Goal: Information Seeking & Learning: Find specific fact

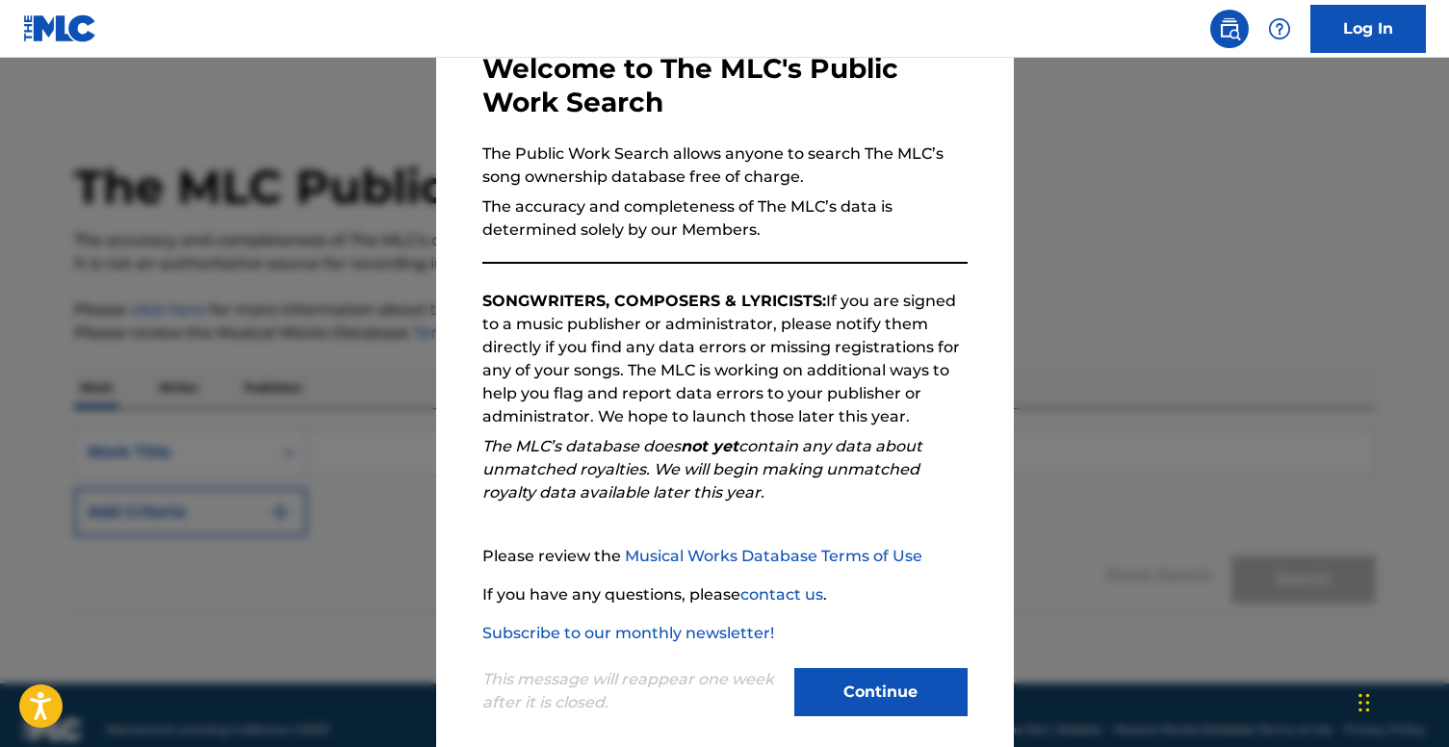
scroll to position [134, 0]
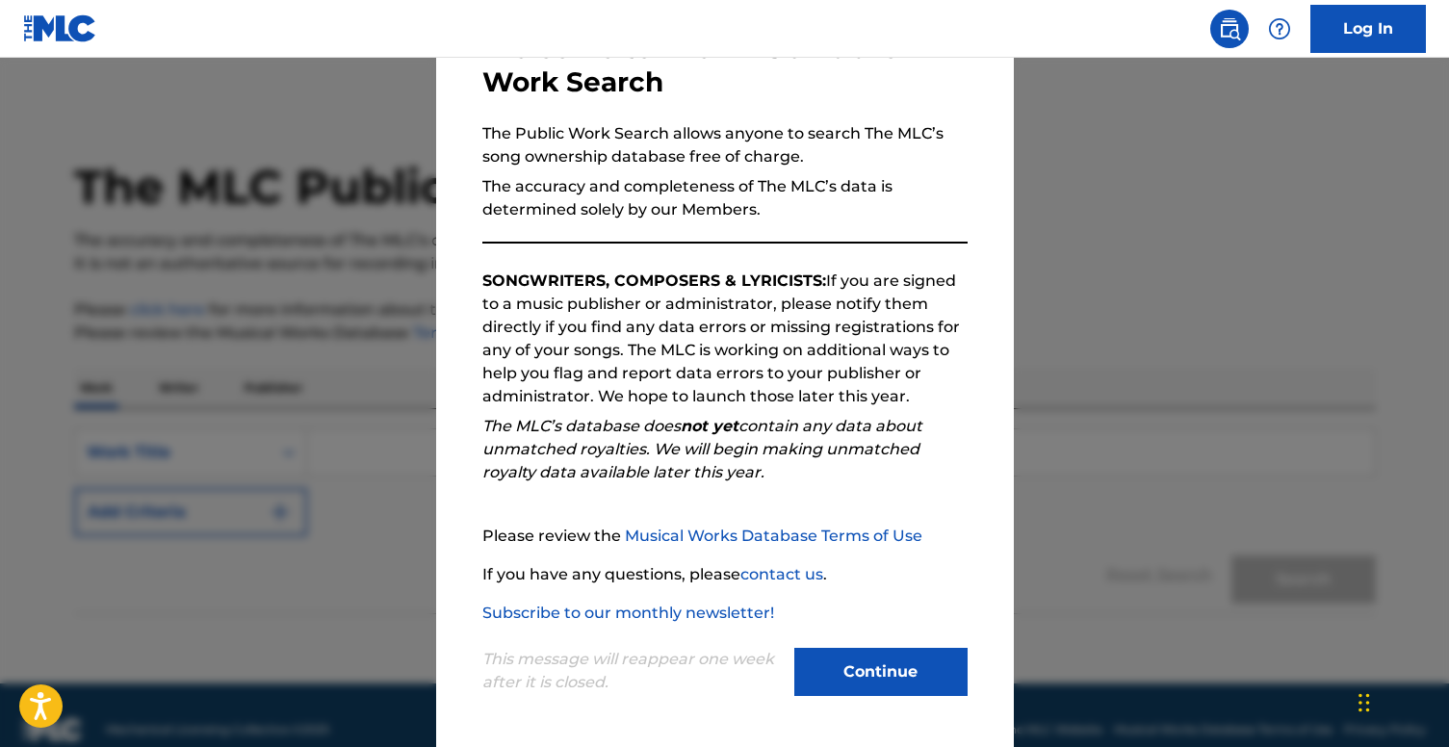
click at [842, 669] on button "Continue" at bounding box center [880, 672] width 173 height 48
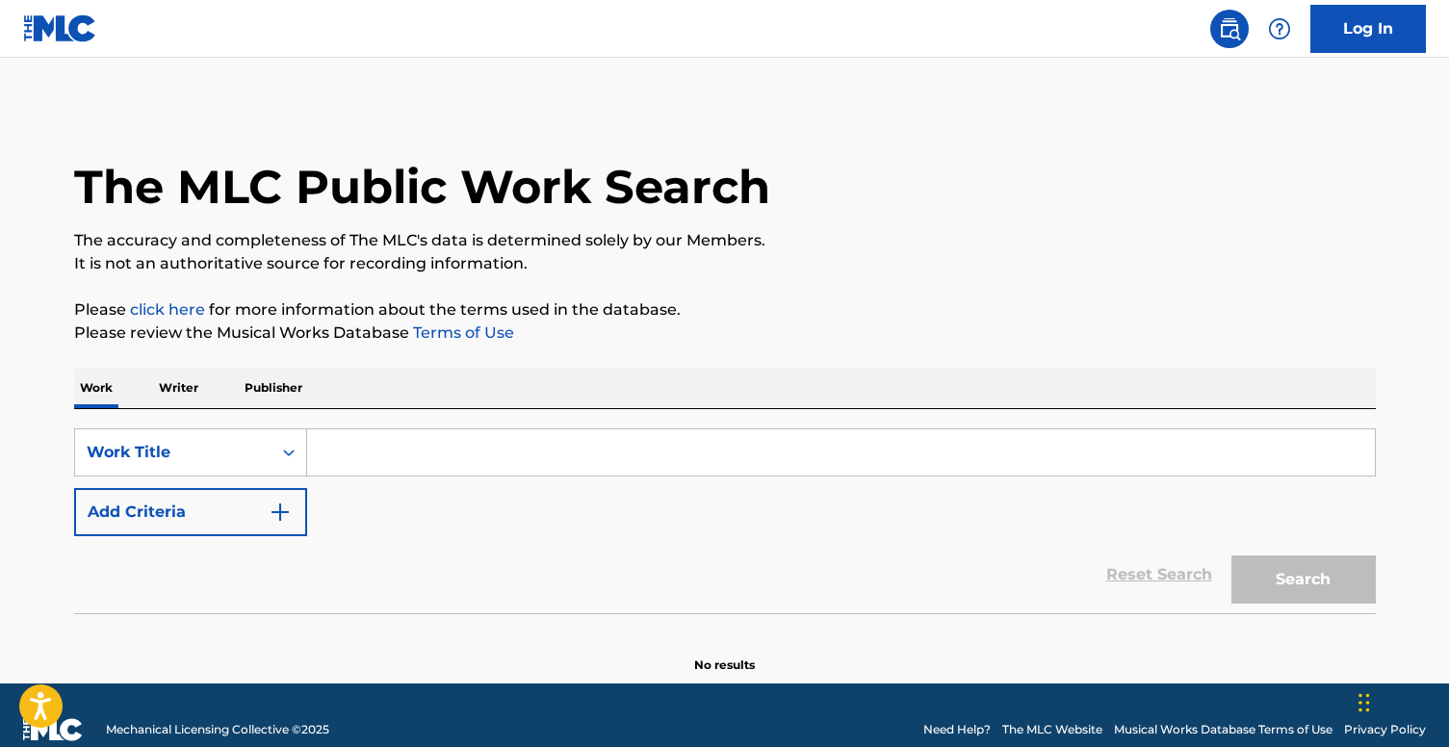
click at [378, 459] on input "Search Form" at bounding box center [840, 452] width 1067 height 46
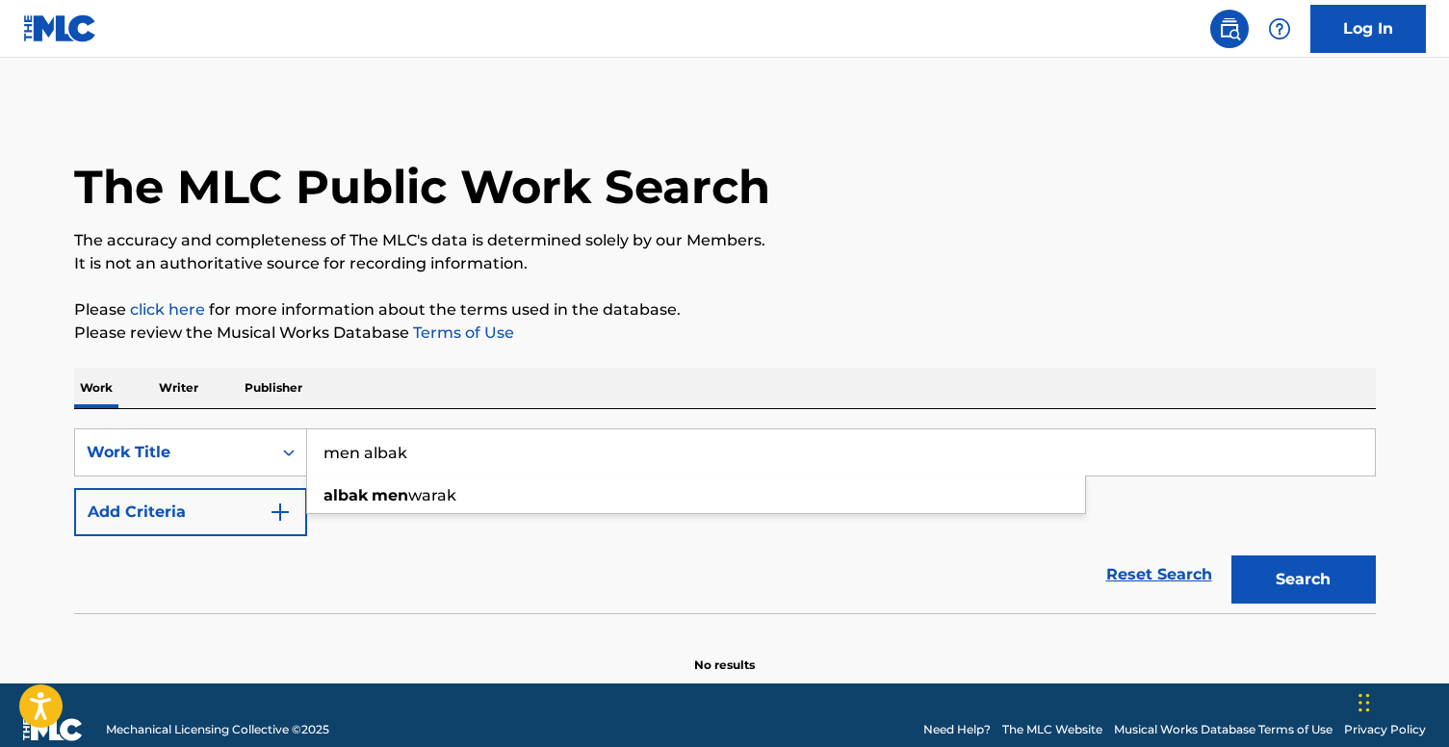
click at [1290, 582] on button "Search" at bounding box center [1303, 579] width 144 height 48
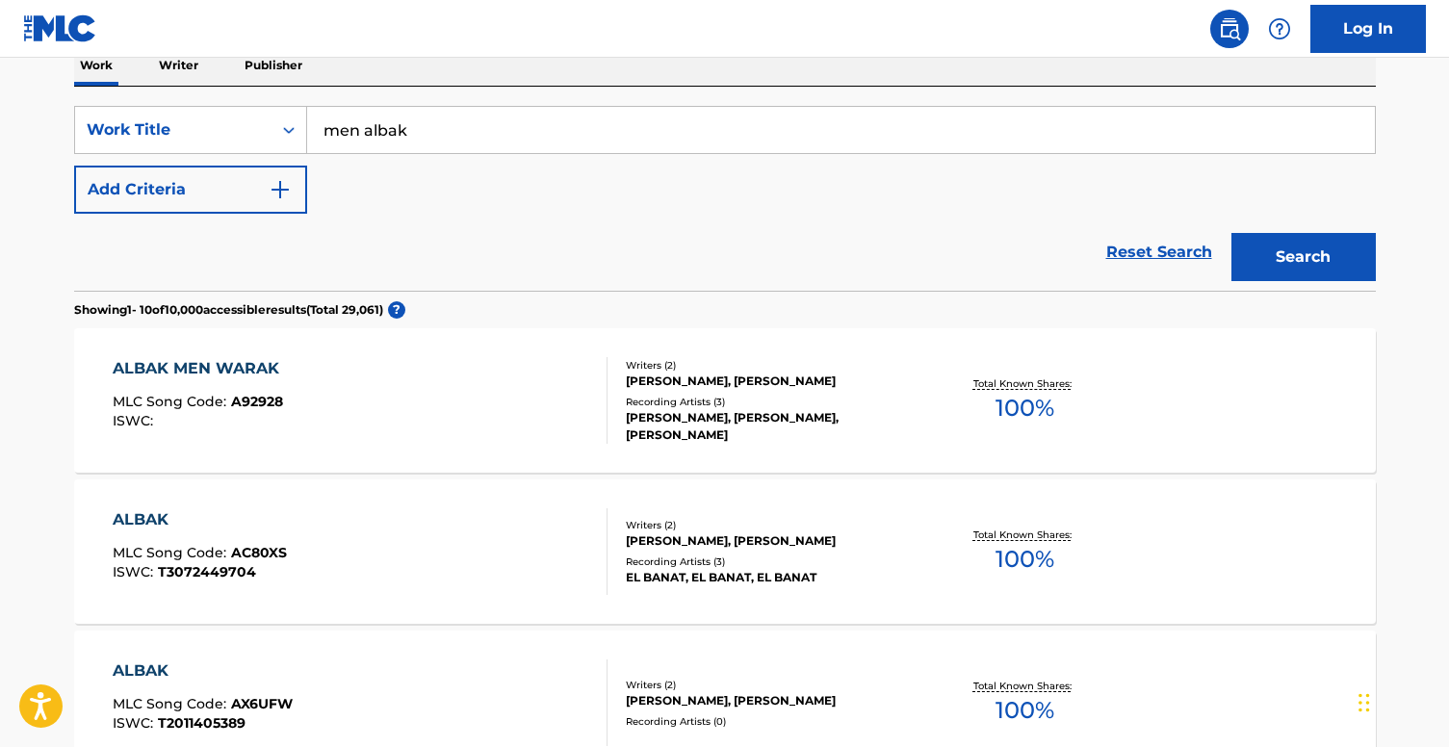
scroll to position [0, 0]
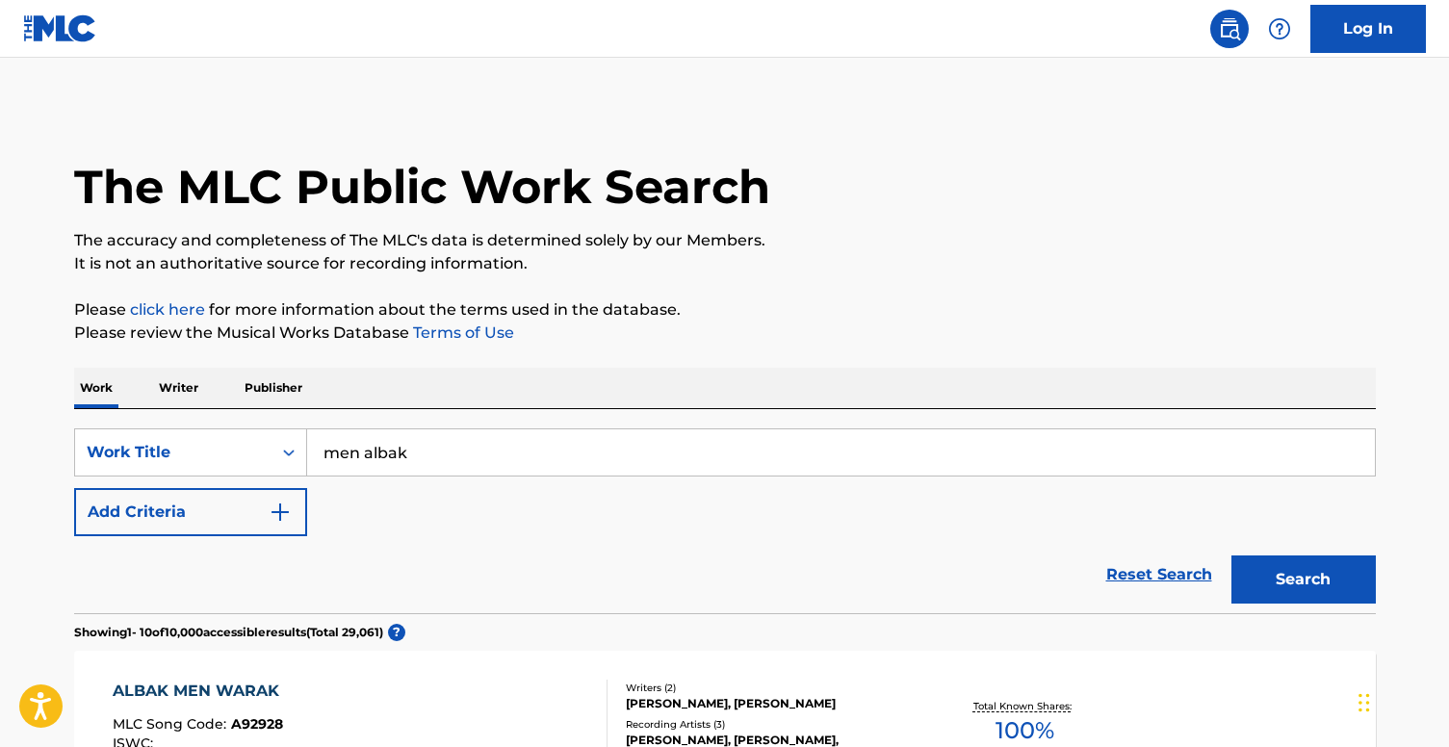
click at [538, 439] on input "men albak" at bounding box center [840, 452] width 1067 height 46
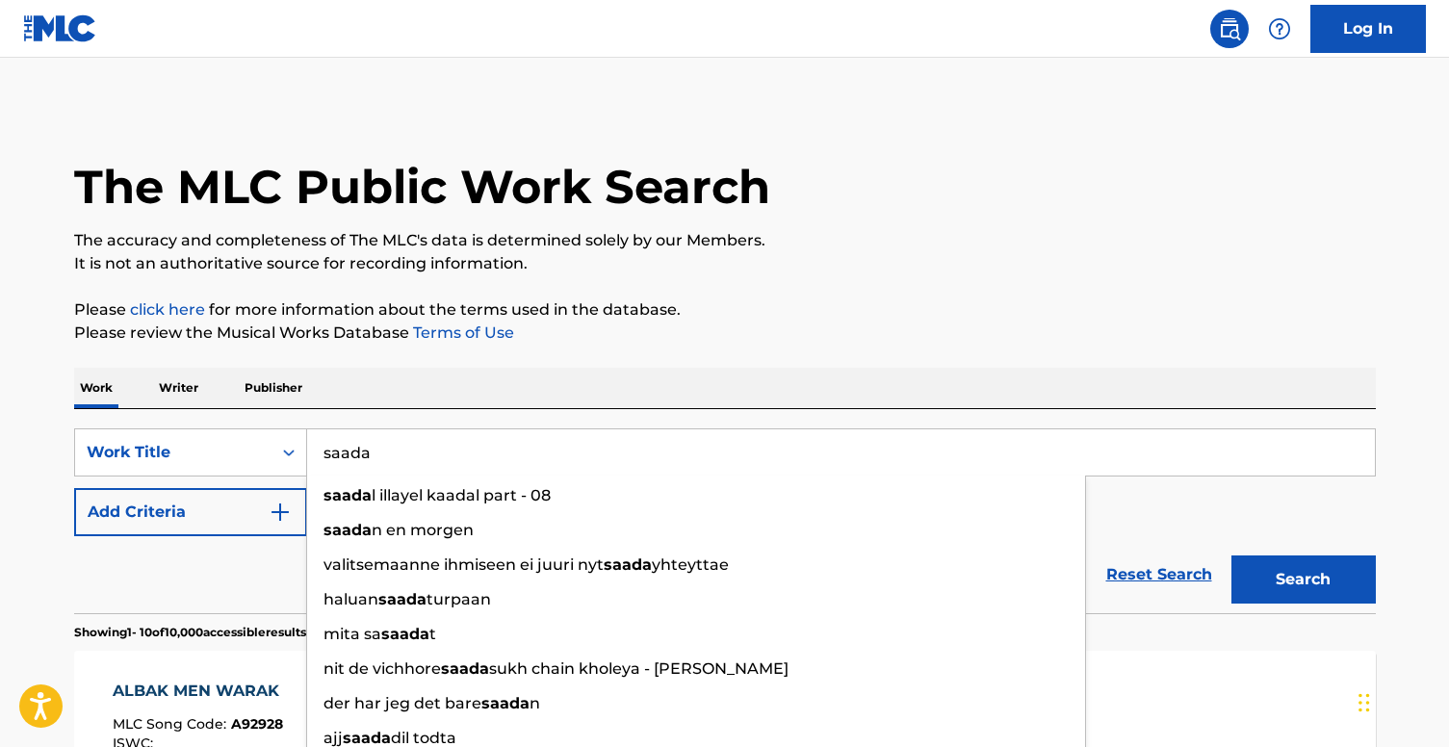
click at [507, 457] on input "saada" at bounding box center [840, 452] width 1067 height 46
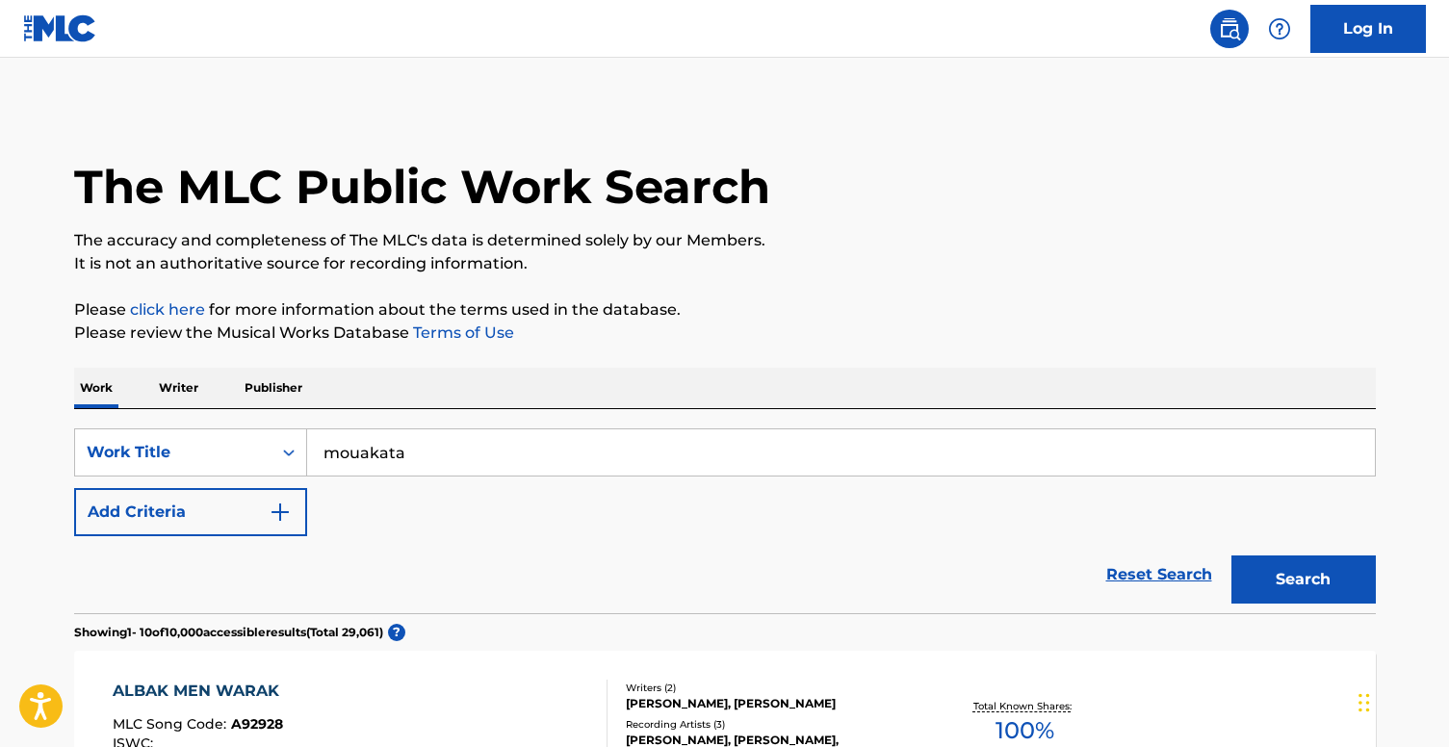
click at [1231, 555] on button "Search" at bounding box center [1303, 579] width 144 height 48
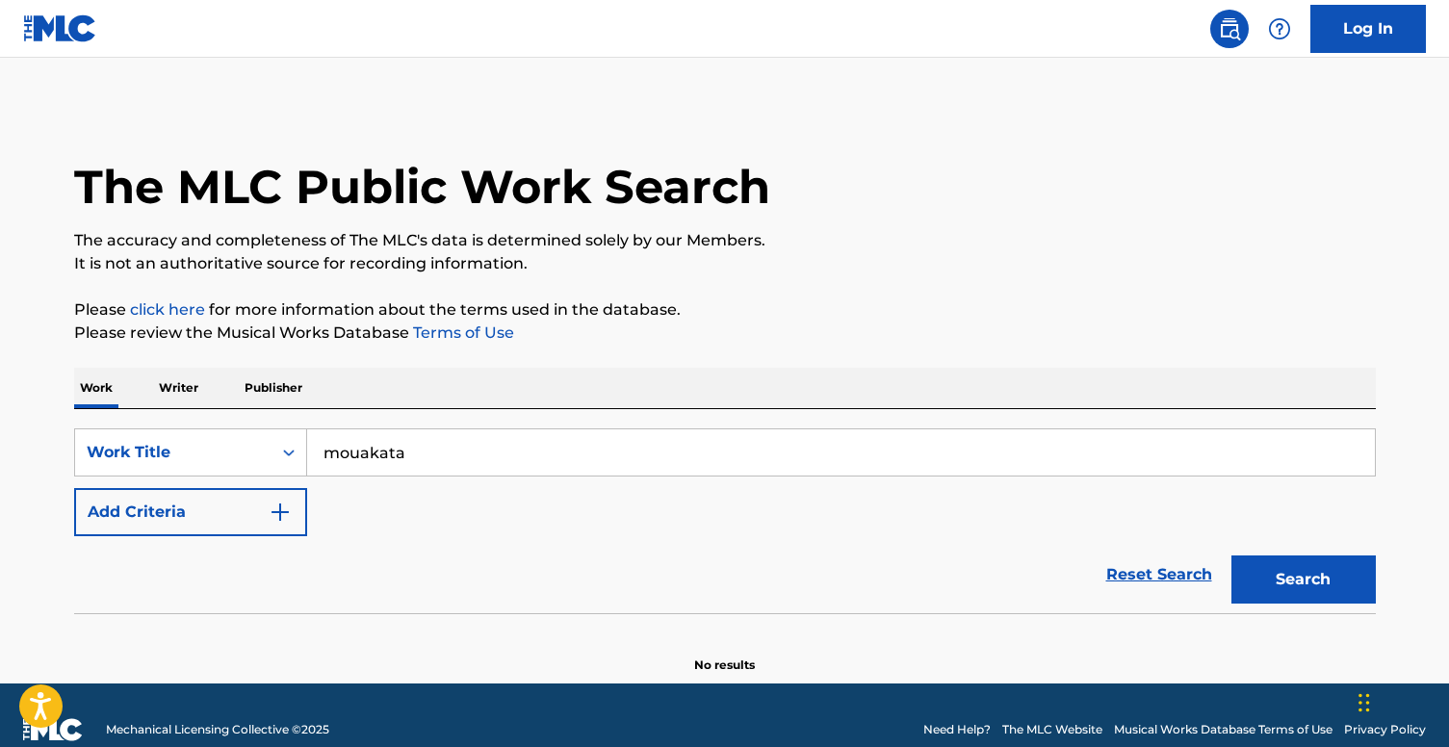
scroll to position [29, 0]
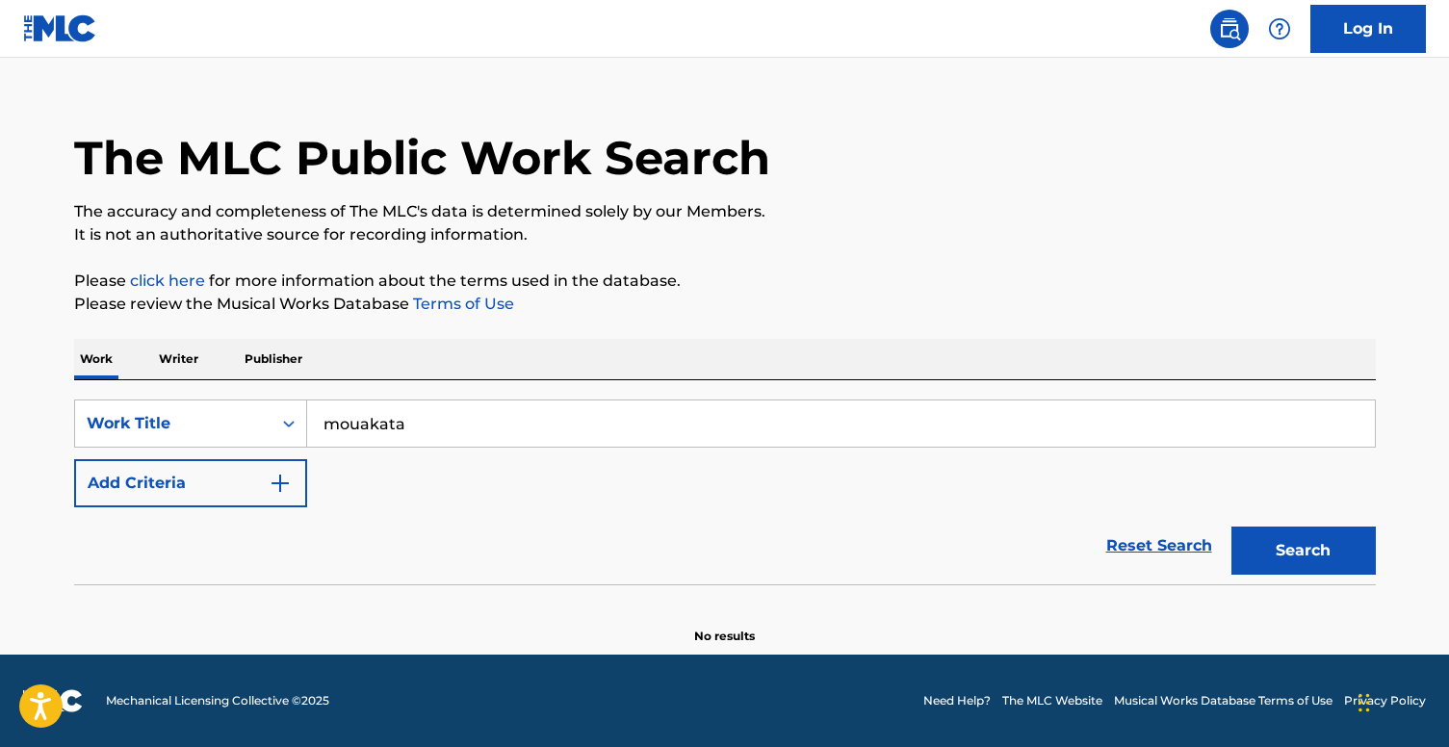
click at [537, 426] on input "mouakata" at bounding box center [840, 423] width 1067 height 46
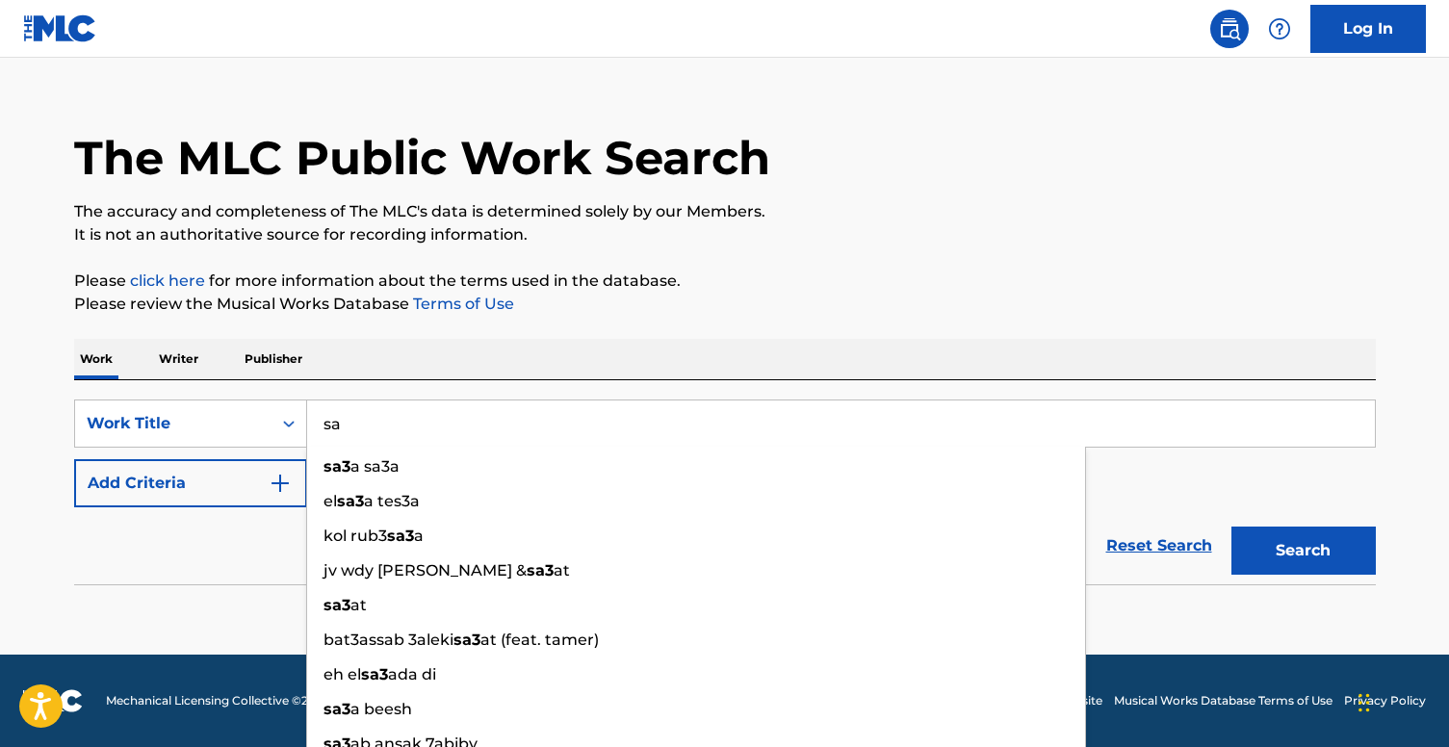
type input "s"
